Goal: Check status

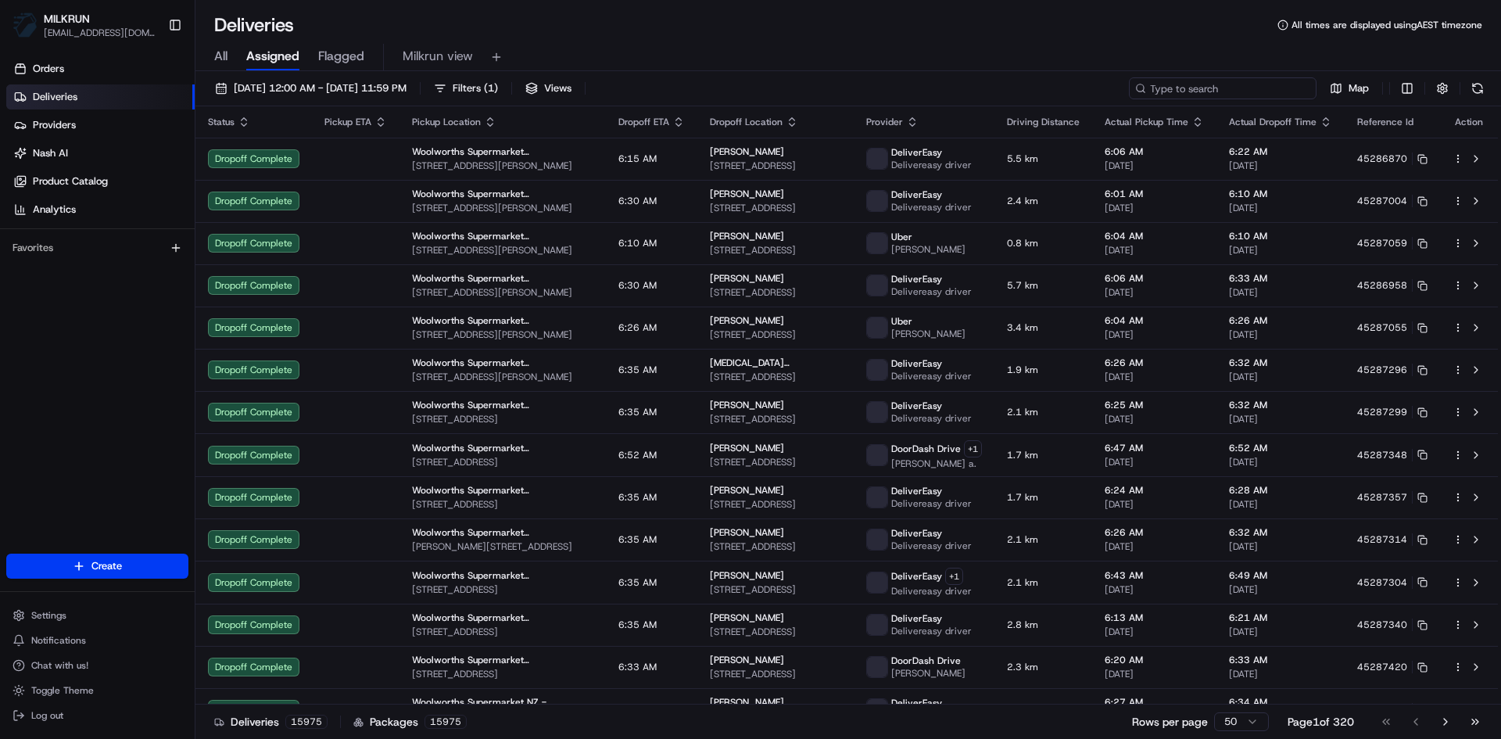
click at [1223, 81] on input at bounding box center [1223, 88] width 188 height 22
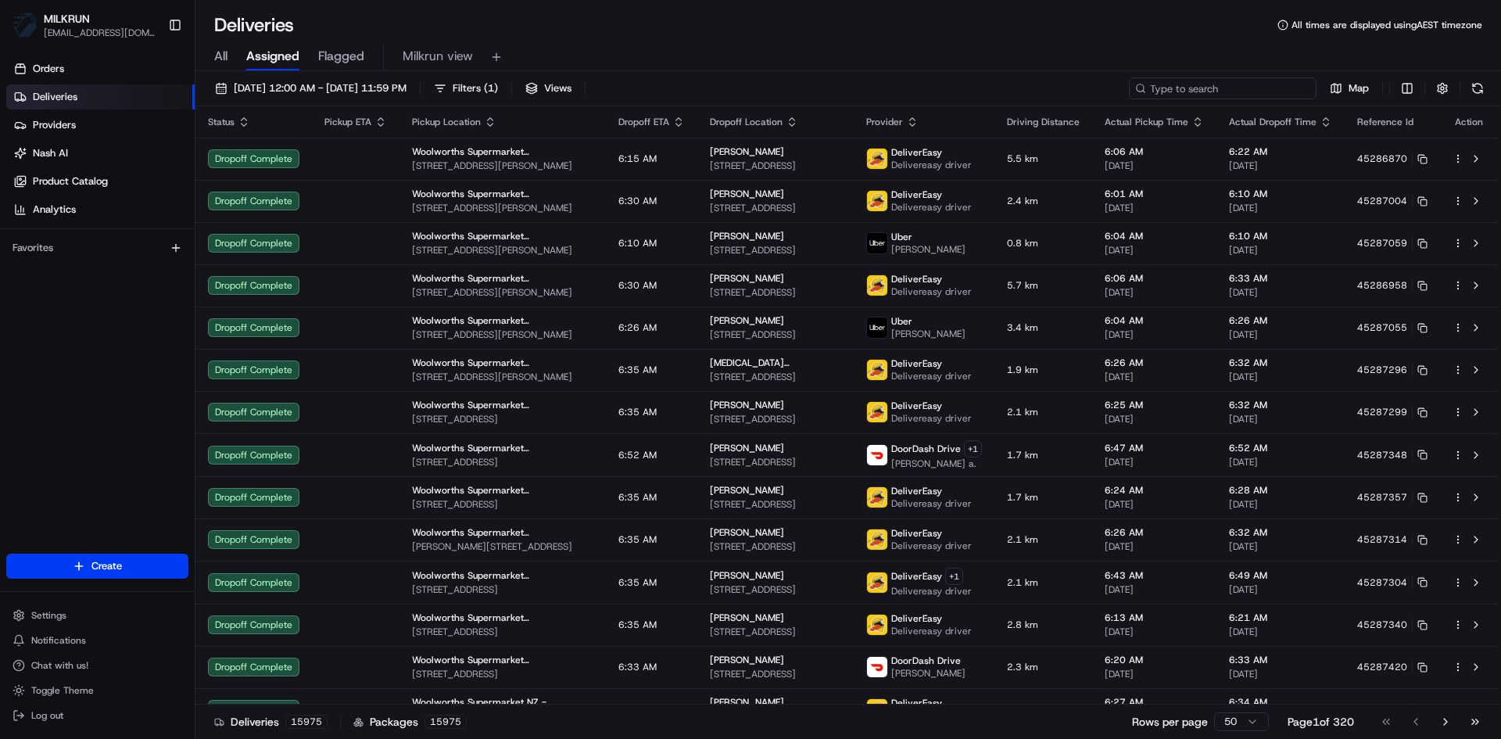
paste input "d8b3e99b-6756-4cd0-8f3a-3457c8c49603"
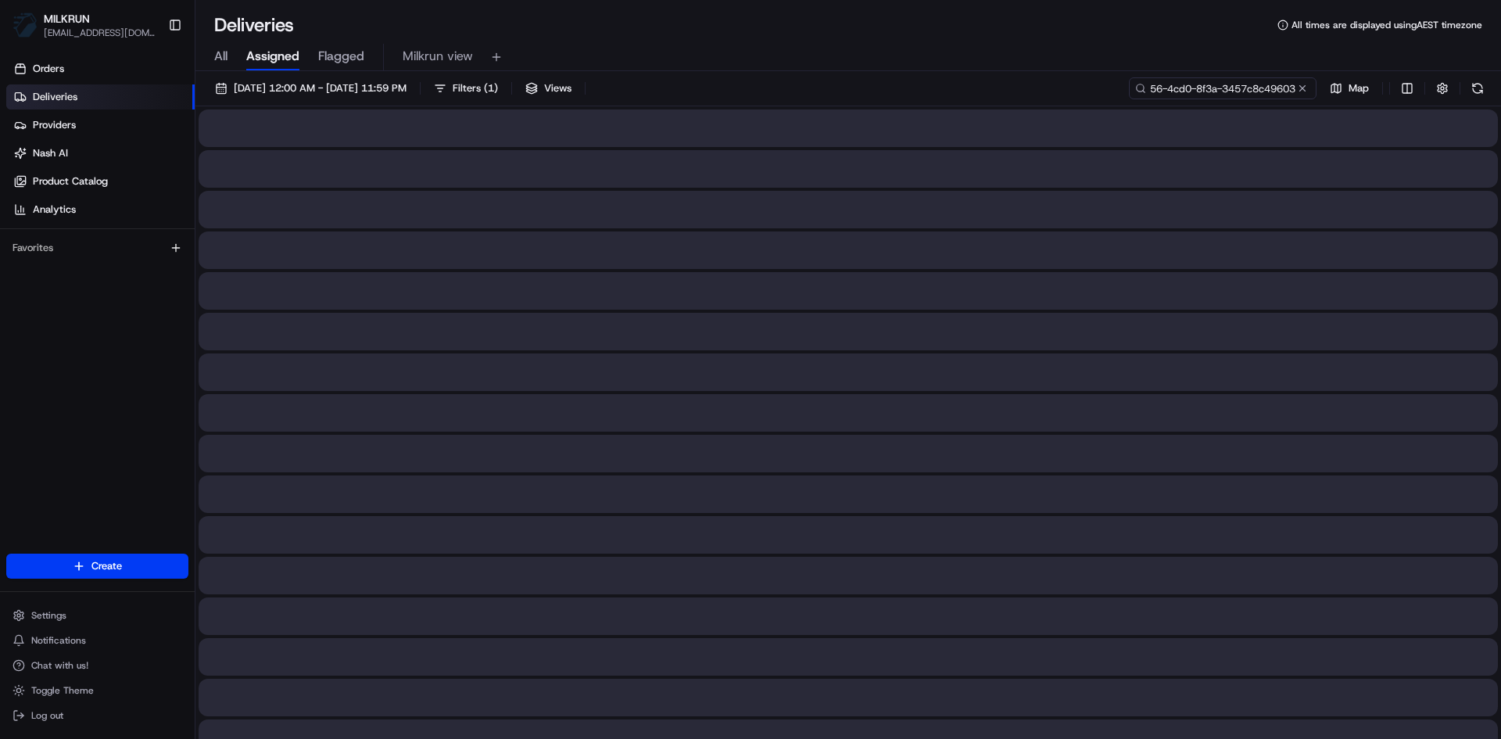
type input "d8b3e99b-6756-4cd0-8f3a-3457c8c49603"
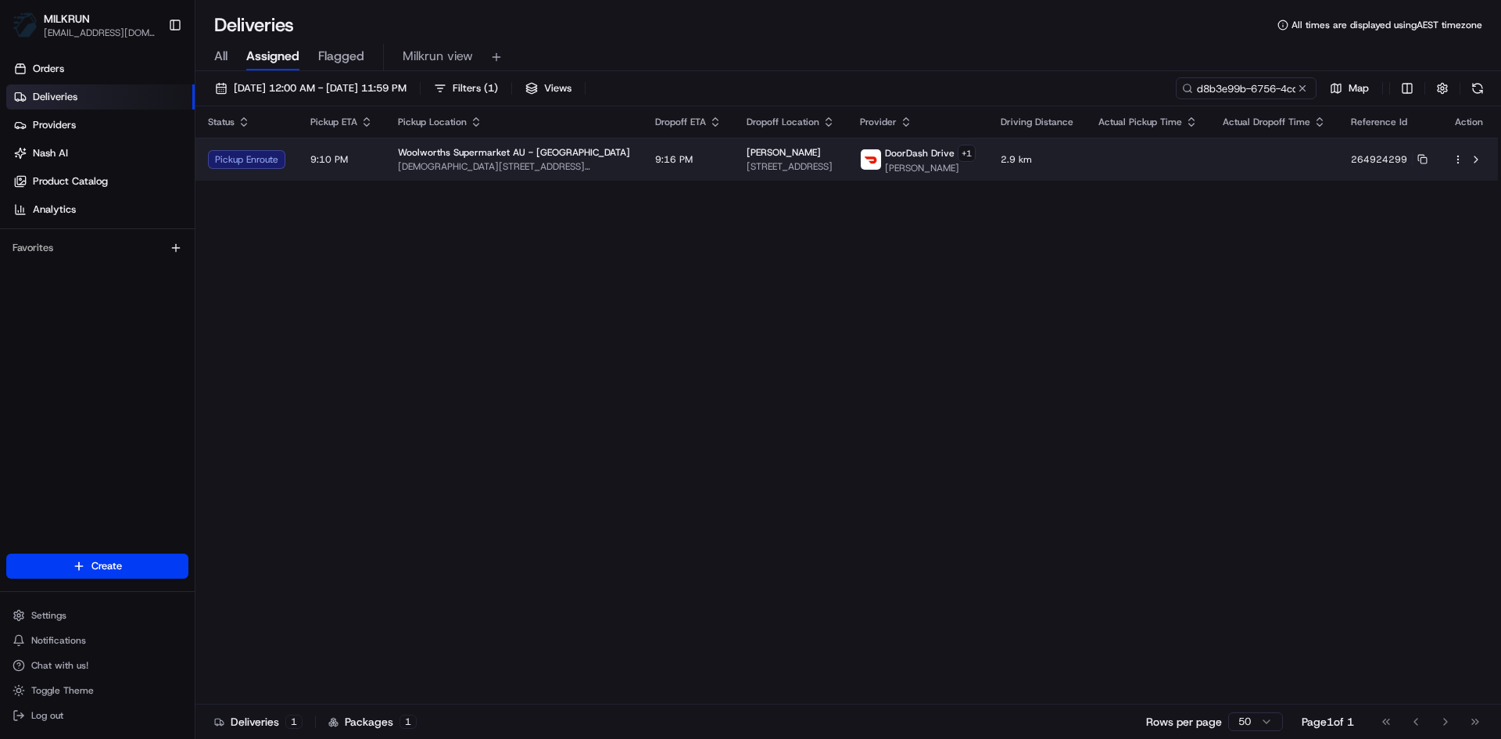
click at [555, 160] on td "Woolworths Supermarket AU - Bankstown [DEMOGRAPHIC_DATA][STREET_ADDRESS][PERSON…" at bounding box center [513, 159] width 257 height 43
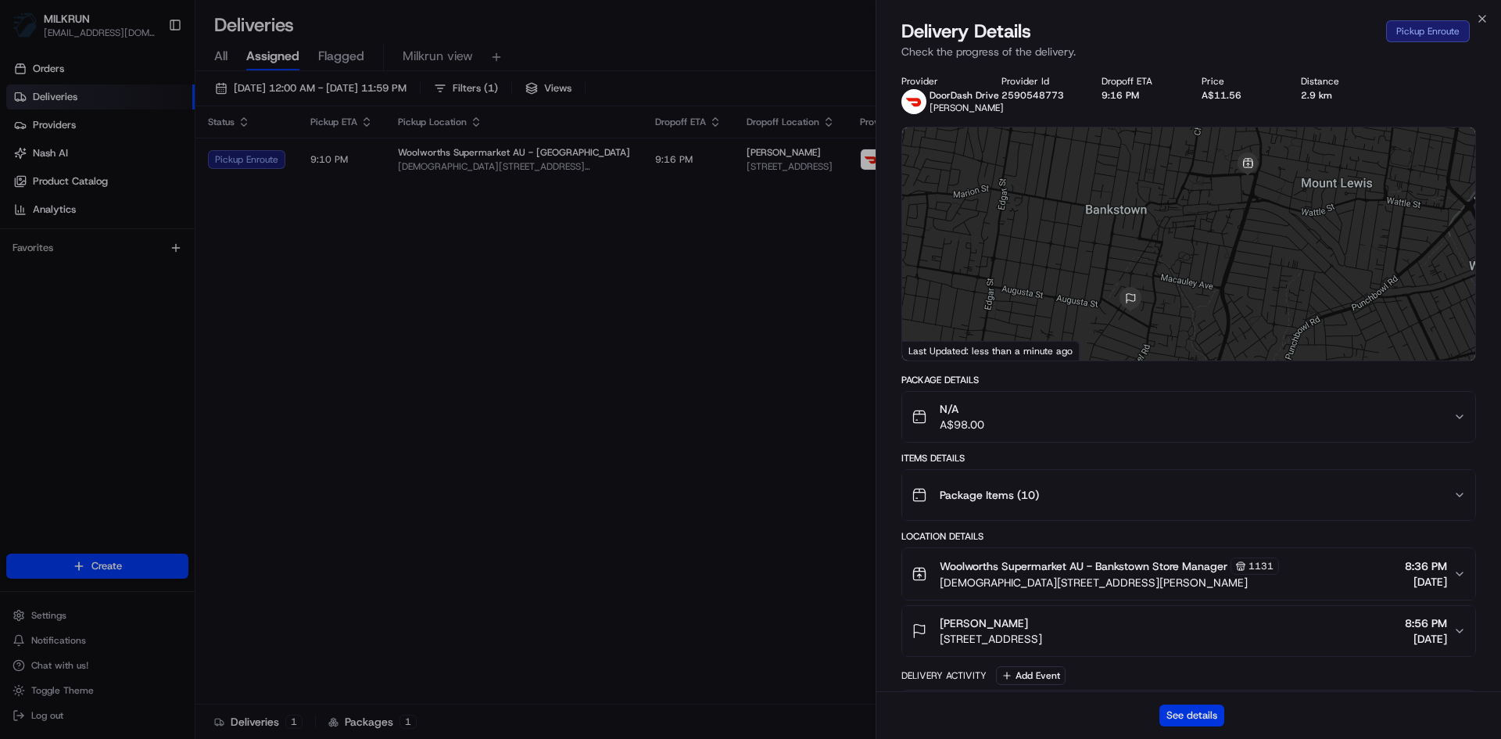
click at [1208, 714] on button "See details" at bounding box center [1191, 715] width 65 height 22
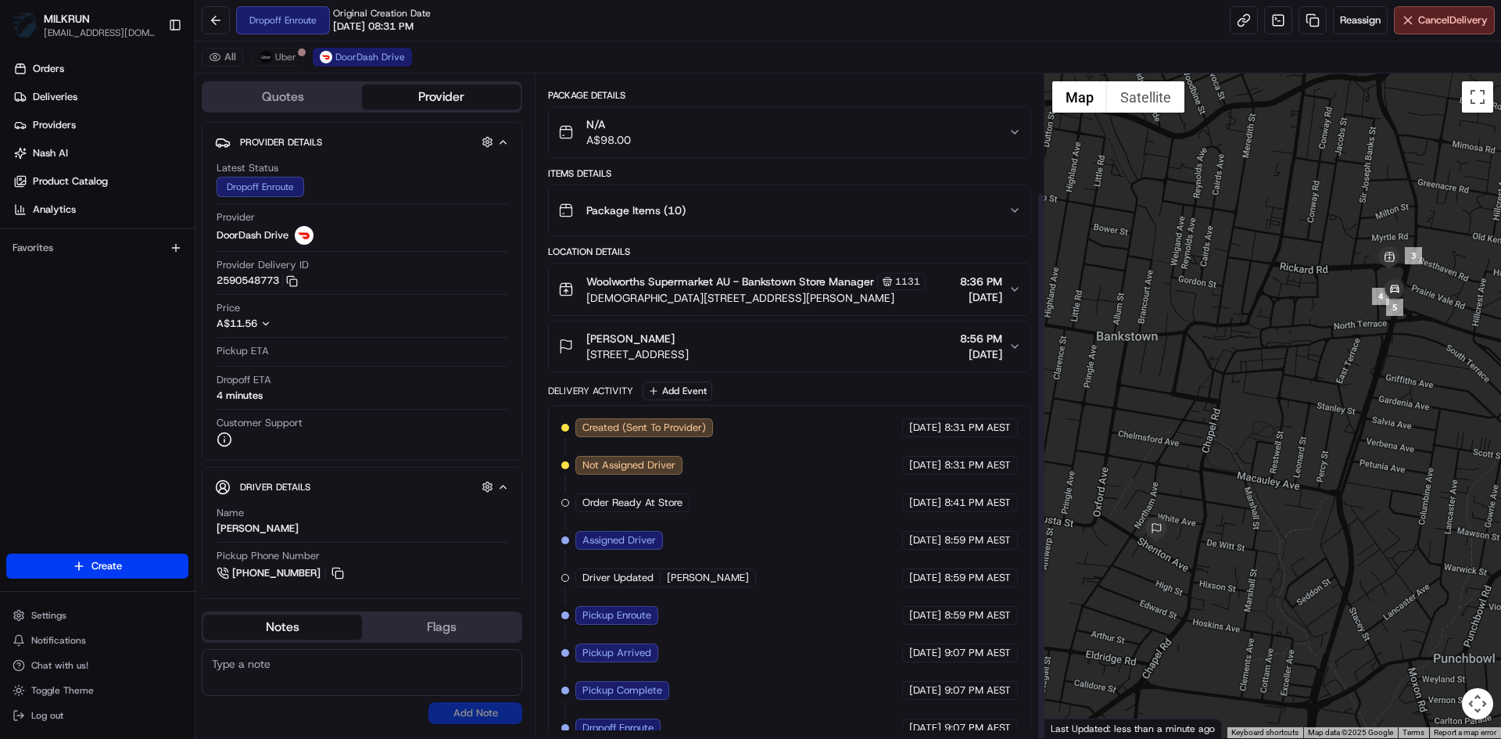
scroll to position [144, 0]
